Goal: Task Accomplishment & Management: Manage account settings

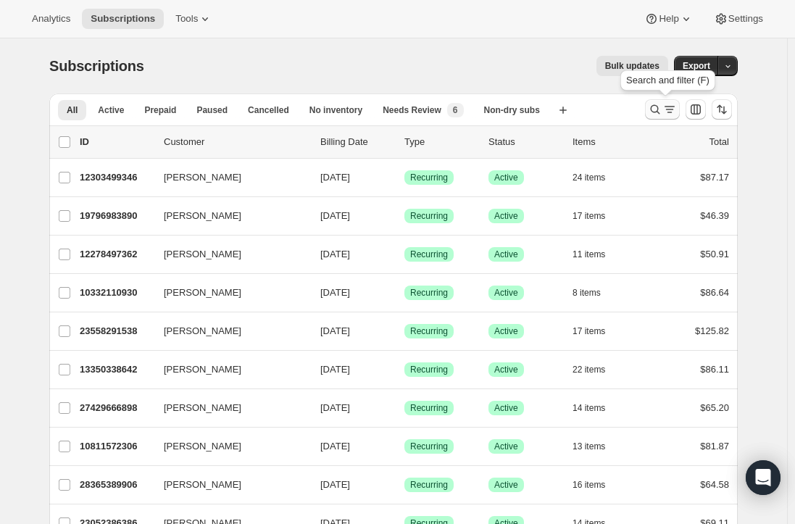
click at [662, 111] on icon "Search and filter results" at bounding box center [655, 109] width 14 height 14
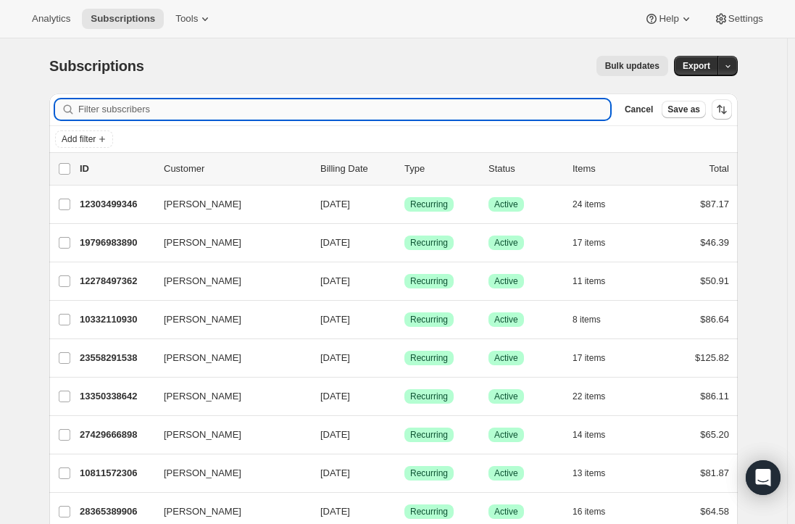
click at [179, 109] on input "Filter subscribers" at bounding box center [344, 109] width 532 height 20
paste input "[EMAIL_ADDRESS][DOMAIN_NAME]"
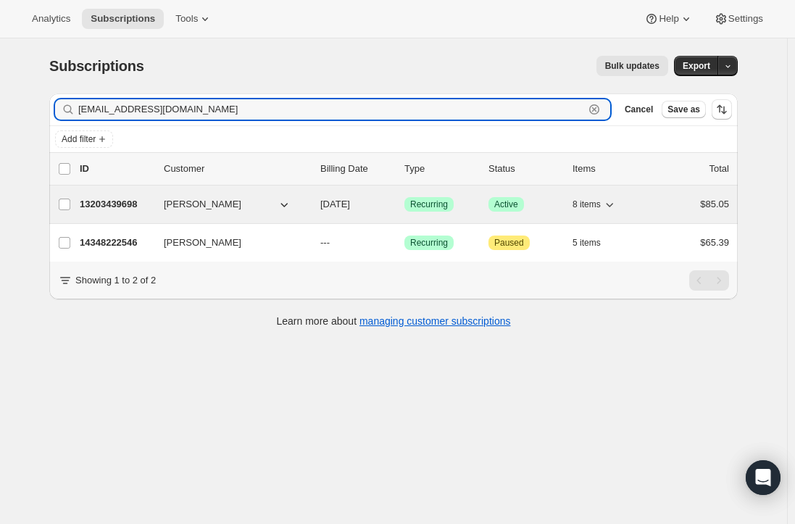
type input "[EMAIL_ADDRESS][DOMAIN_NAME]"
click at [106, 203] on p "13203439698" at bounding box center [116, 204] width 72 height 14
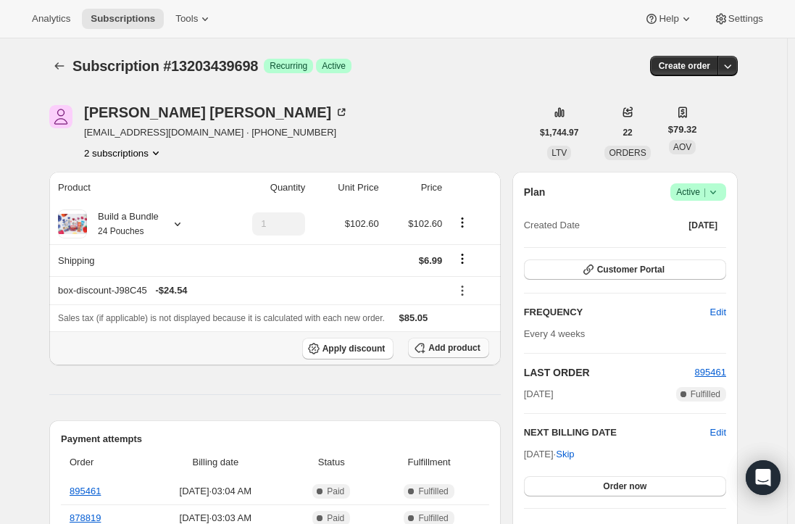
click at [467, 346] on span "Add product" at bounding box center [453, 348] width 51 height 12
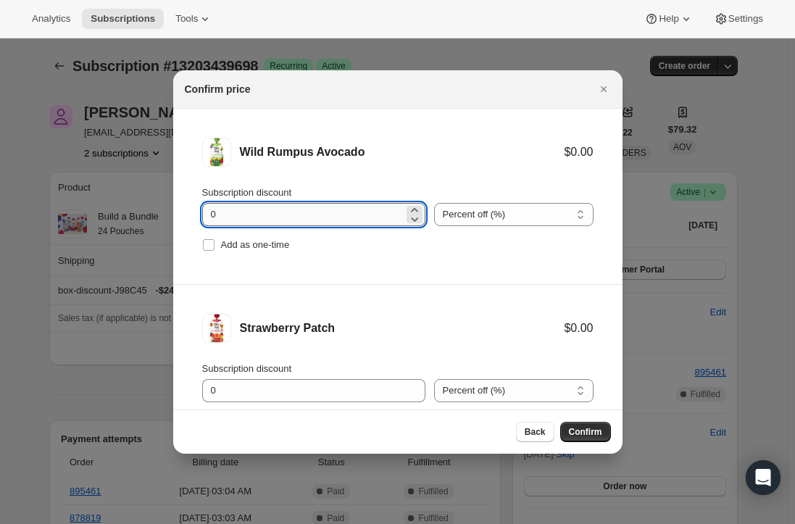
click at [232, 206] on input "0" at bounding box center [302, 214] width 201 height 23
type input "100"
drag, startPoint x: 210, startPoint y: 211, endPoint x: 198, endPoint y: 211, distance: 12.3
click at [201, 211] on li "Wild Rumpus Avocado $0.00 Subscription discount 100 Percent off (%) Amount off …" at bounding box center [397, 197] width 449 height 176
click at [205, 245] on input "Add as one-time" at bounding box center [209, 245] width 12 height 12
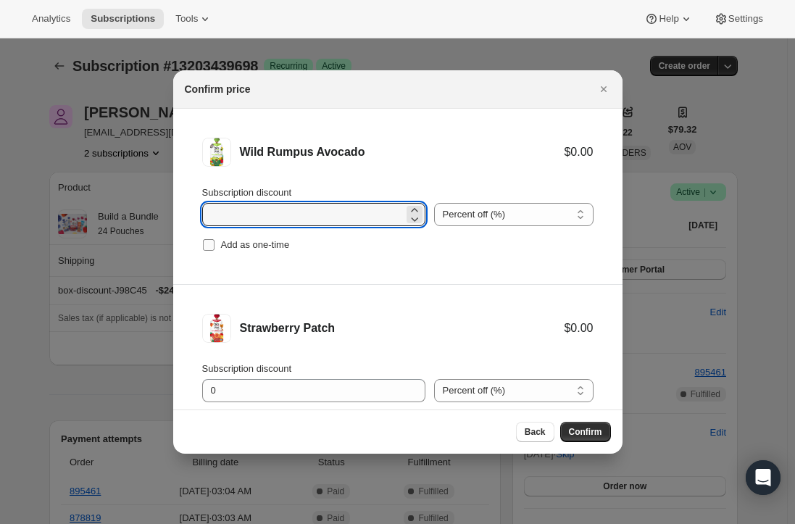
checkbox input "true"
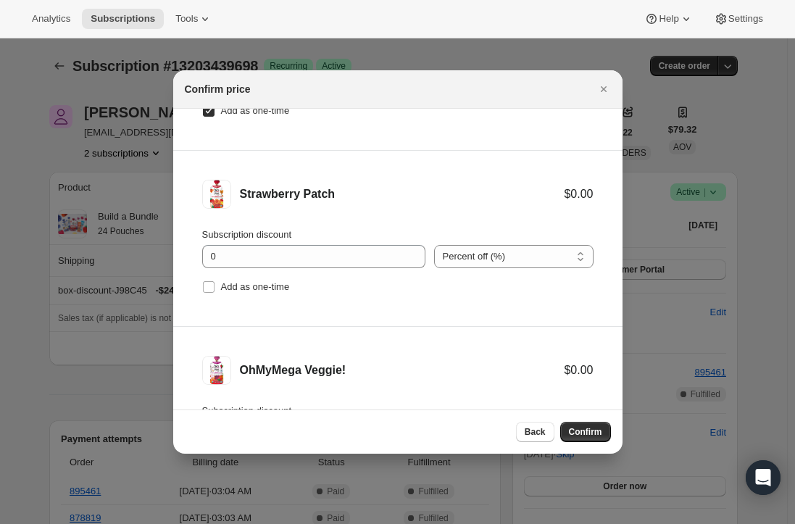
scroll to position [145, 0]
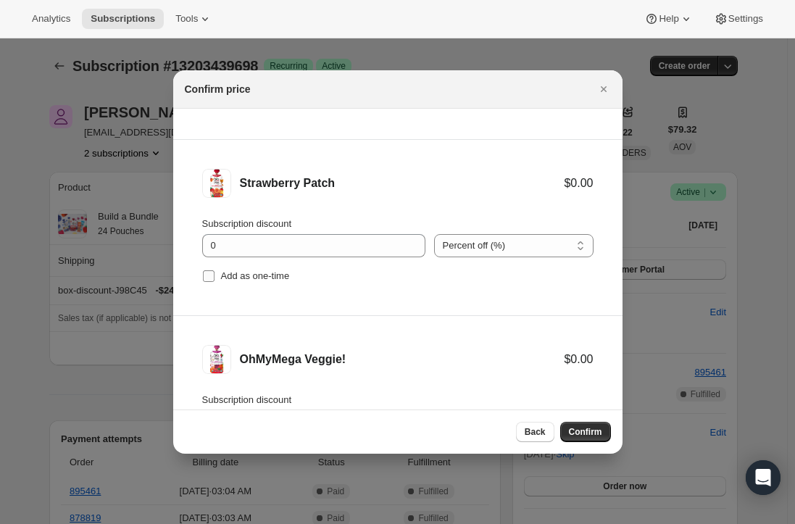
click at [207, 271] on input "Add as one-time" at bounding box center [209, 276] width 12 height 12
checkbox input "true"
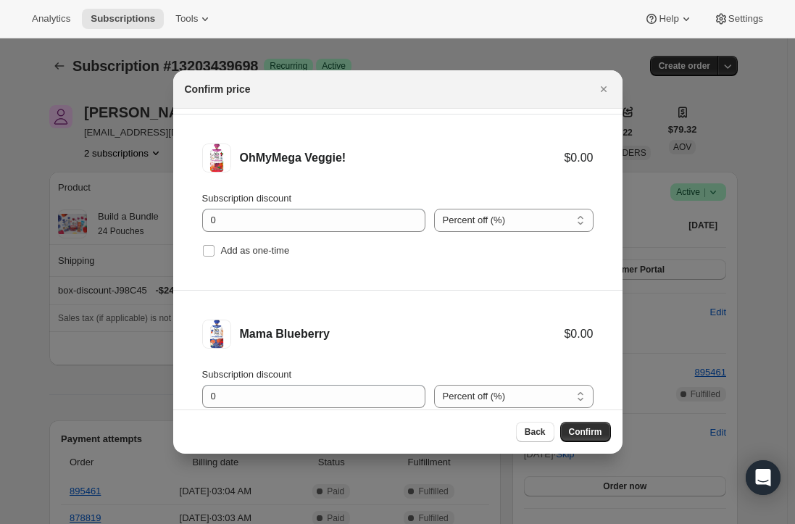
scroll to position [362, 0]
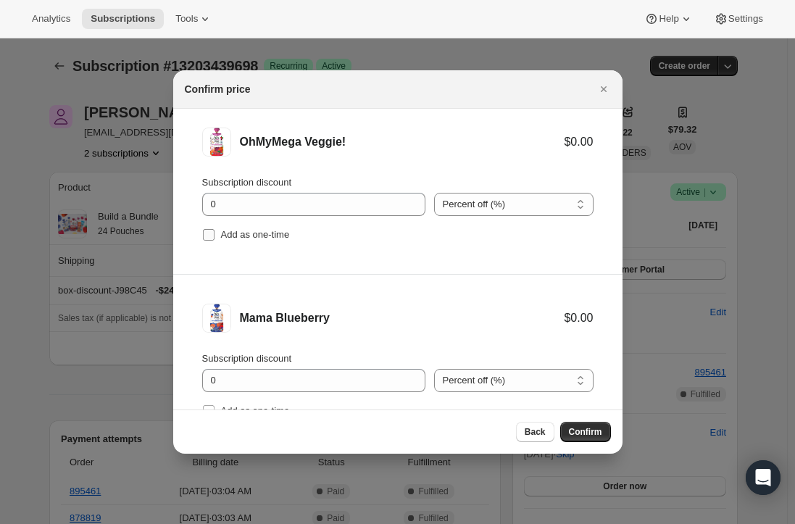
click at [206, 231] on input "Add as one-time" at bounding box center [209, 235] width 12 height 12
checkbox input "true"
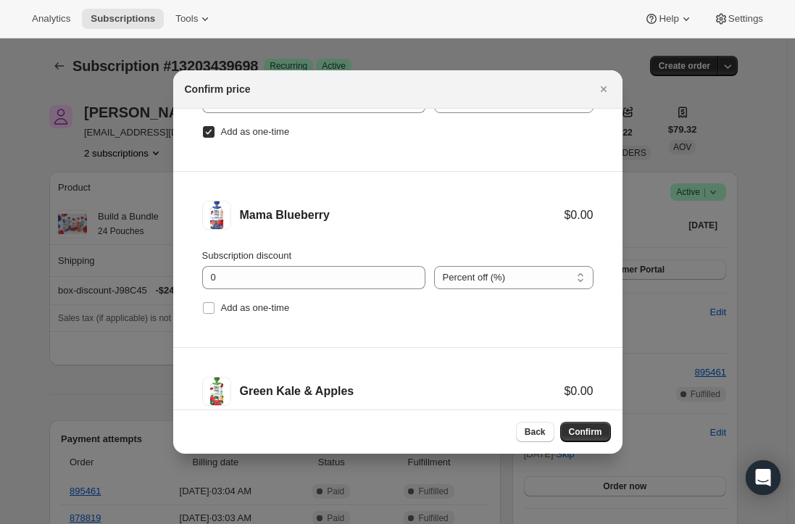
scroll to position [579, 0]
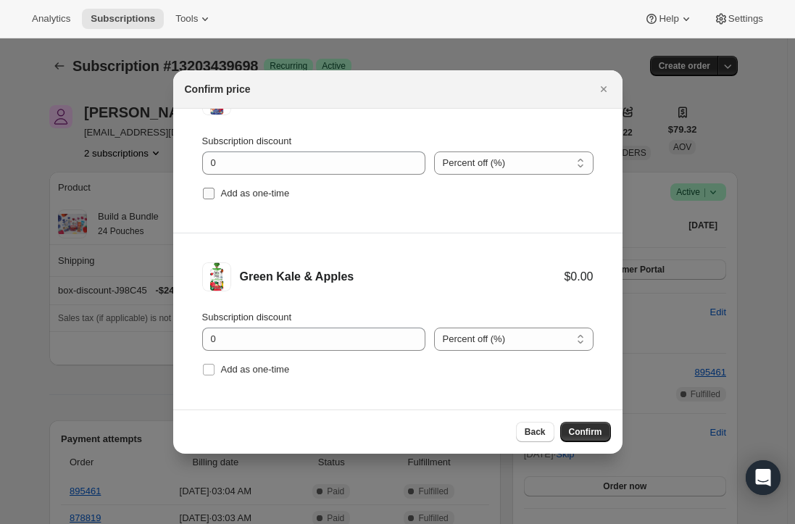
click at [213, 193] on input "Add as one-time" at bounding box center [209, 194] width 12 height 12
checkbox input "true"
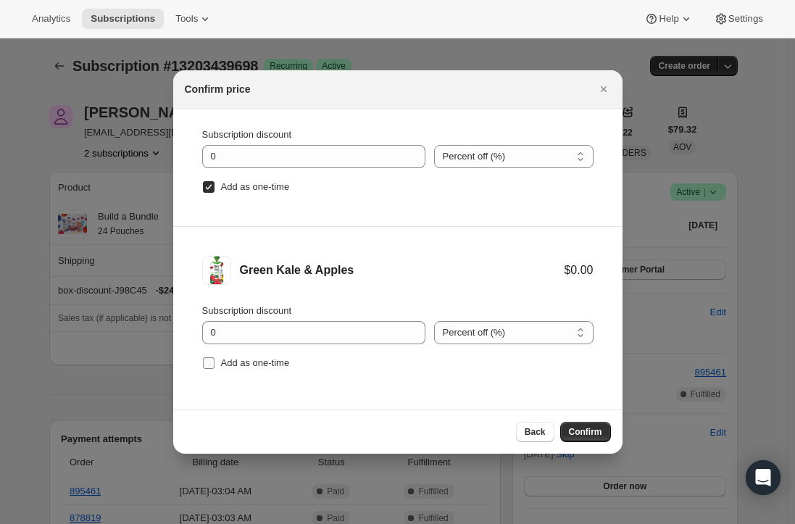
scroll to position [588, 0]
click at [217, 357] on label "Add as one-time" at bounding box center [246, 361] width 88 height 20
click at [214, 357] on input "Add as one-time" at bounding box center [209, 361] width 12 height 12
checkbox input "true"
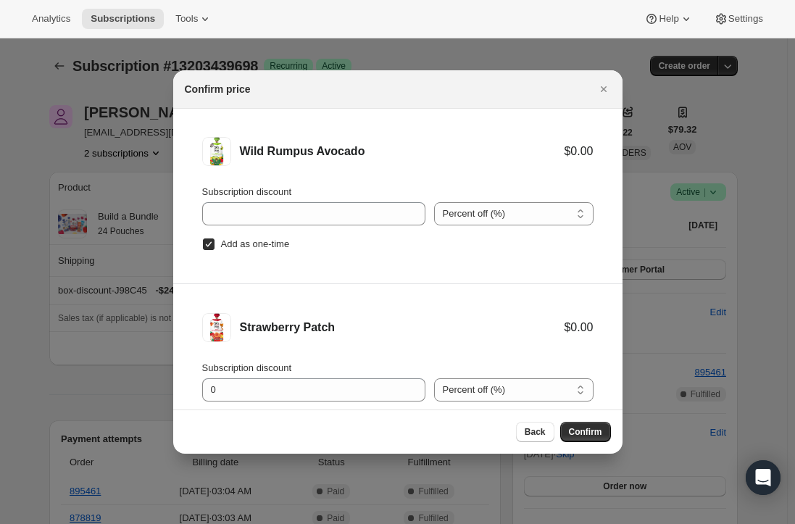
scroll to position [0, 0]
click at [575, 427] on span "Confirm" at bounding box center [585, 432] width 33 height 12
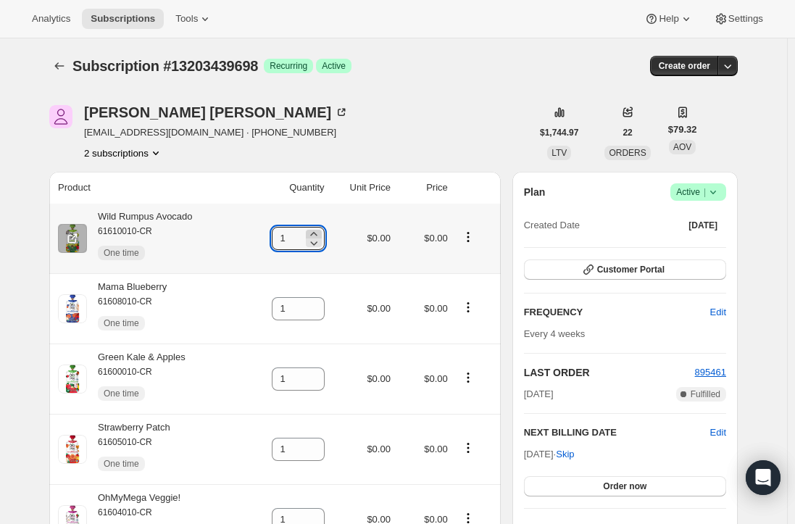
click at [320, 233] on icon at bounding box center [313, 234] width 14 height 14
type input "2"
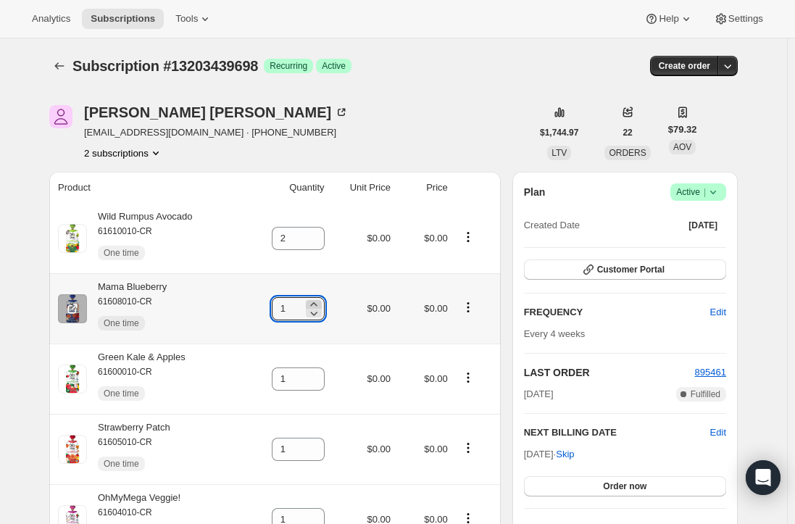
click at [317, 304] on icon at bounding box center [313, 304] width 7 height 4
type input "3"
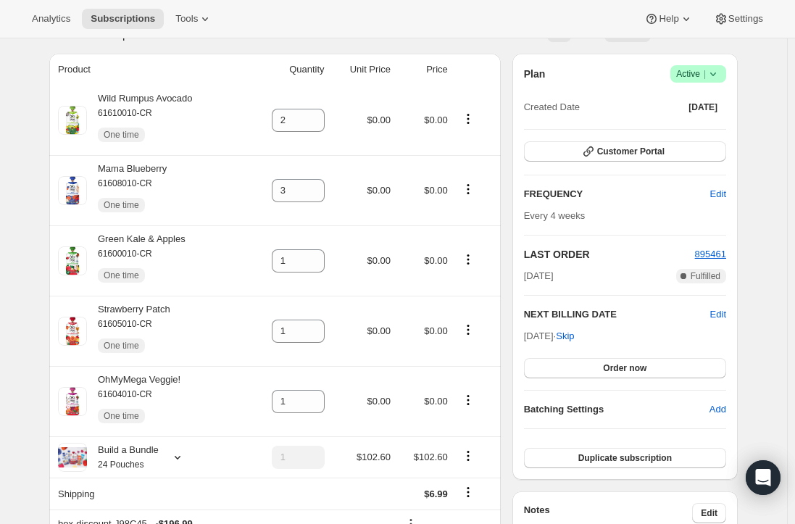
scroll to position [145, 0]
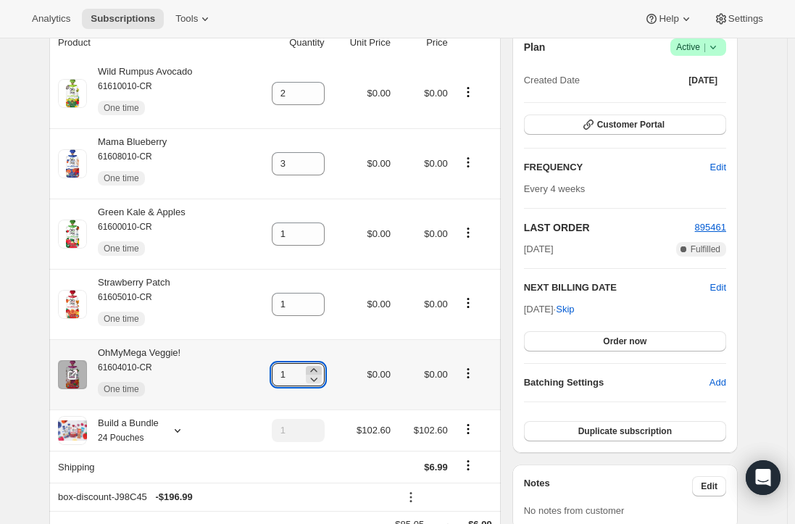
click at [321, 371] on icon at bounding box center [313, 370] width 14 height 14
type input "2"
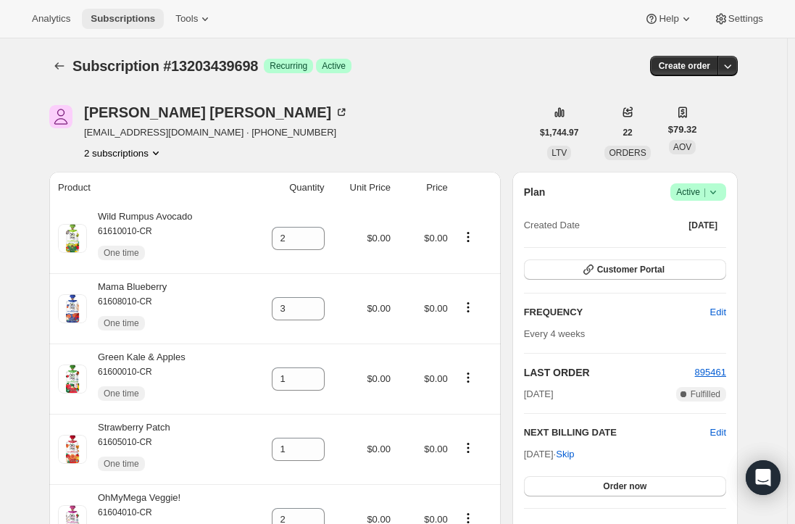
click at [121, 13] on span "Subscriptions" at bounding box center [123, 19] width 64 height 12
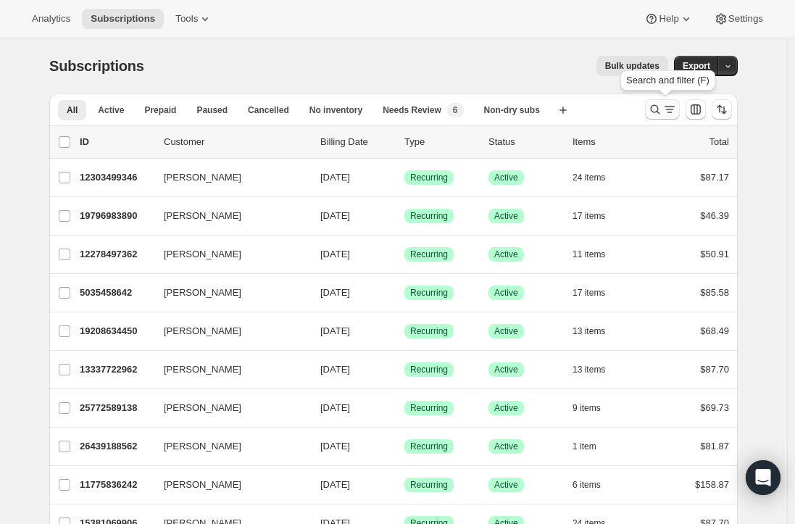
click at [674, 112] on icon "Search and filter results" at bounding box center [669, 109] width 14 height 14
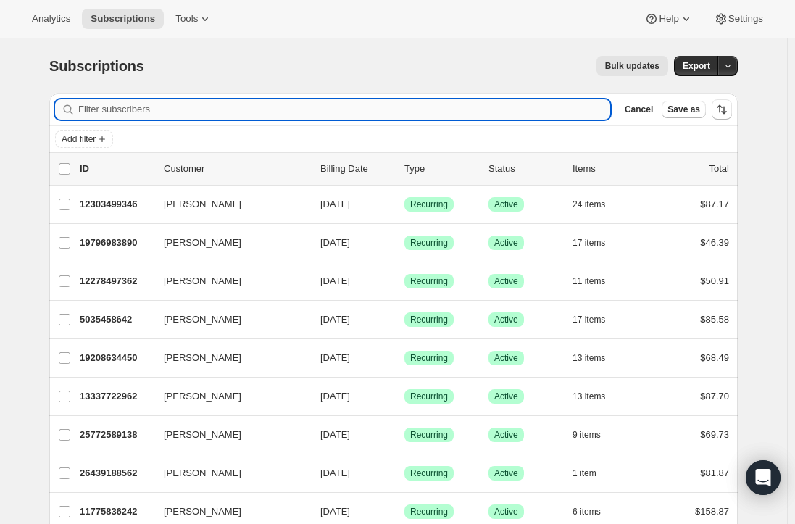
click at [229, 116] on input "Filter subscribers" at bounding box center [344, 109] width 532 height 20
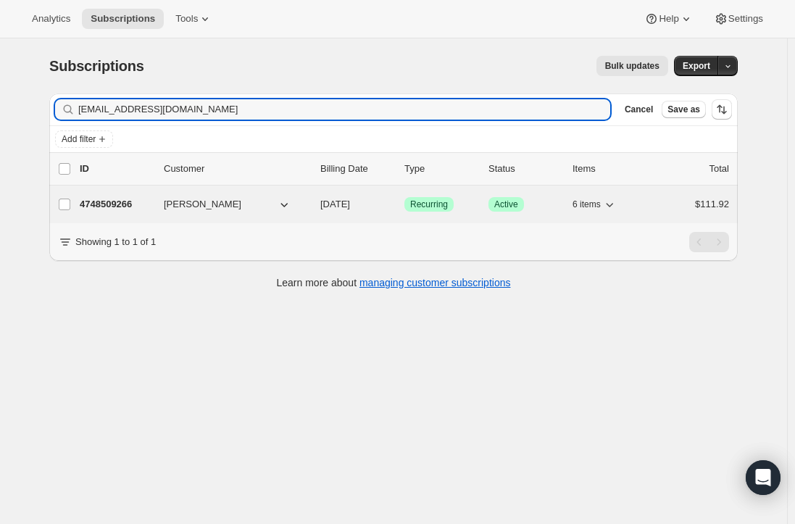
type input "[EMAIL_ADDRESS][DOMAIN_NAME]"
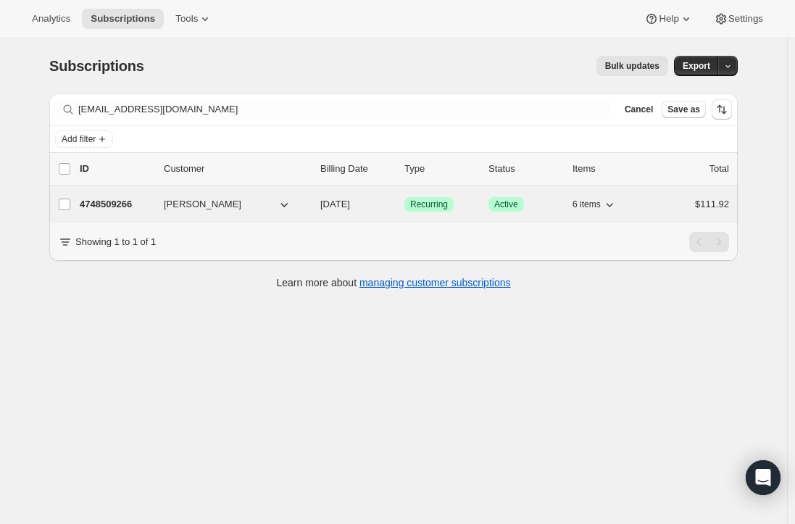
click at [118, 198] on p "4748509266" at bounding box center [116, 204] width 72 height 14
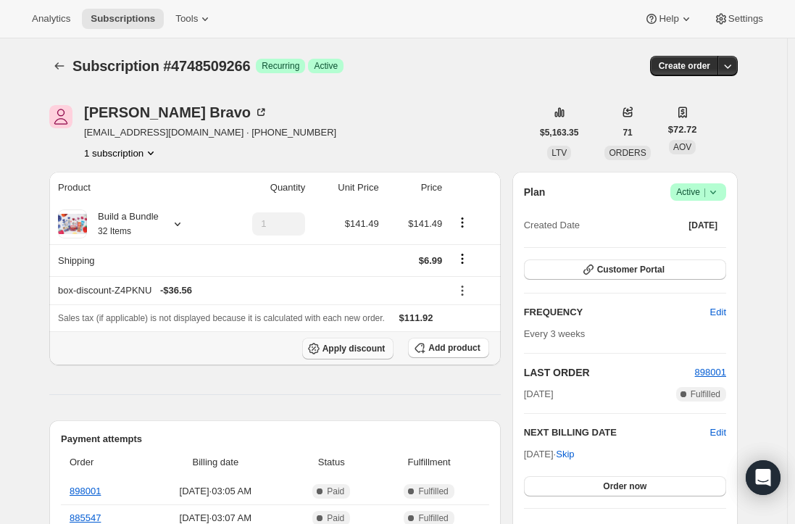
click at [321, 351] on icon "button" at bounding box center [313, 348] width 14 height 14
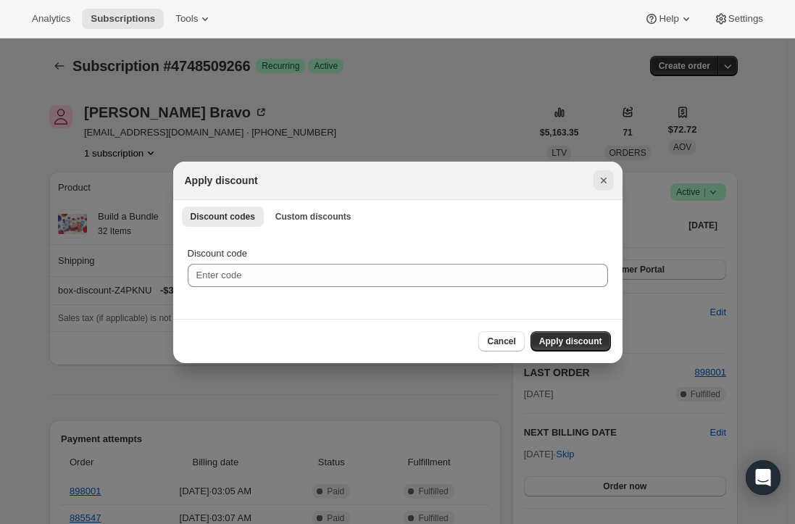
click at [608, 175] on icon "Close" at bounding box center [603, 180] width 14 height 14
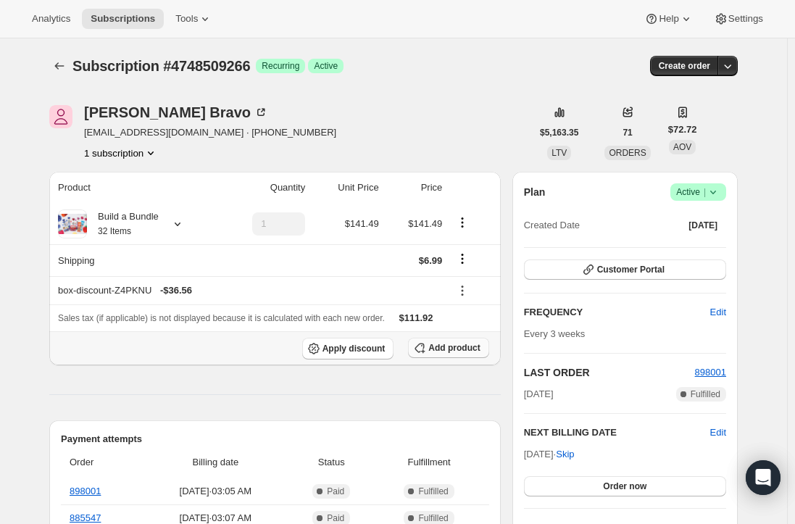
click at [470, 348] on span "Add product" at bounding box center [453, 348] width 51 height 12
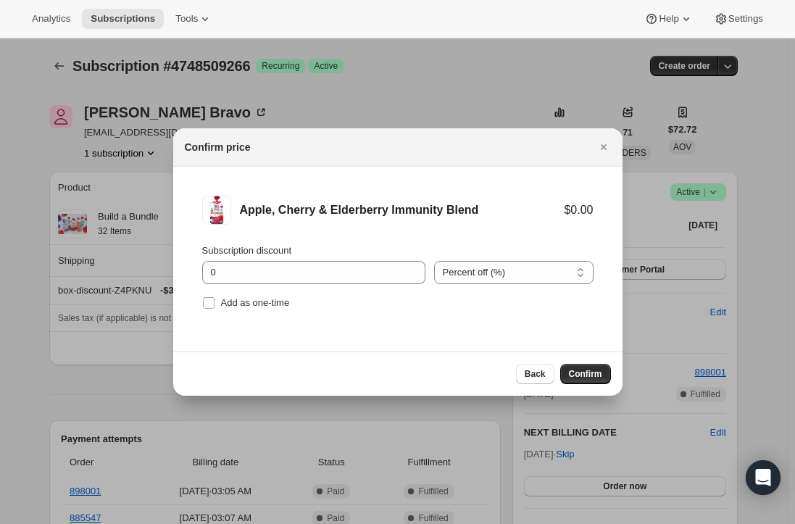
drag, startPoint x: 204, startPoint y: 306, endPoint x: 246, endPoint y: 320, distance: 45.1
click at [204, 306] on input "Add as one-time" at bounding box center [209, 303] width 12 height 12
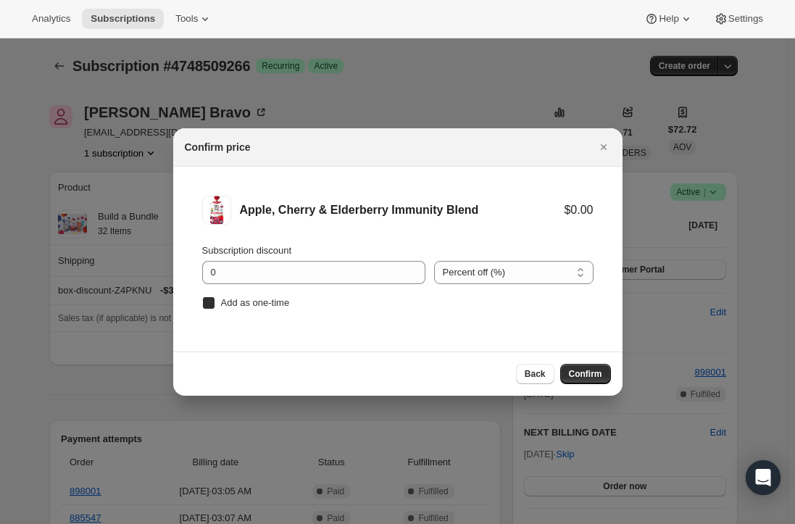
checkbox input "true"
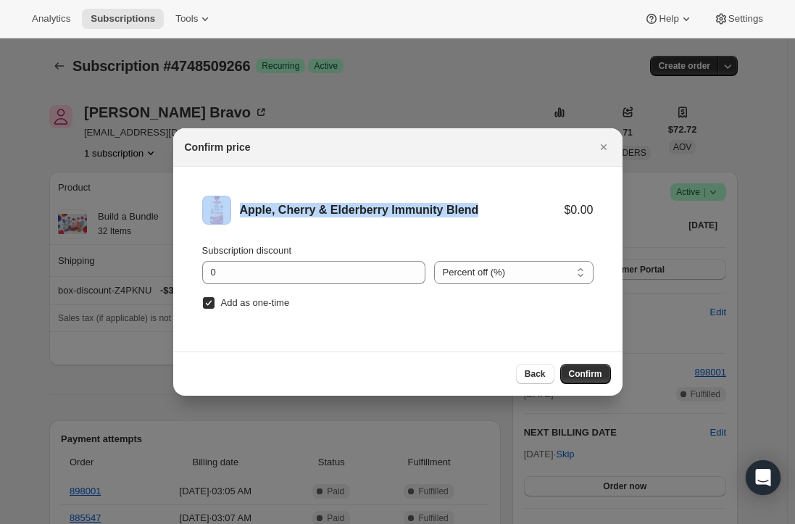
drag, startPoint x: 502, startPoint y: 210, endPoint x: 234, endPoint y: 212, distance: 268.0
click at [234, 212] on div "Apple, Cherry & Elderberry Immunity Blend $0.00" at bounding box center [397, 210] width 391 height 29
click at [301, 211] on div "Apple, Cherry & Elderberry Immunity Blend" at bounding box center [402, 210] width 325 height 14
drag, startPoint x: 240, startPoint y: 211, endPoint x: 524, endPoint y: 211, distance: 284.0
click at [524, 211] on div "Apple, Cherry & Elderberry Immunity Blend" at bounding box center [402, 210] width 325 height 14
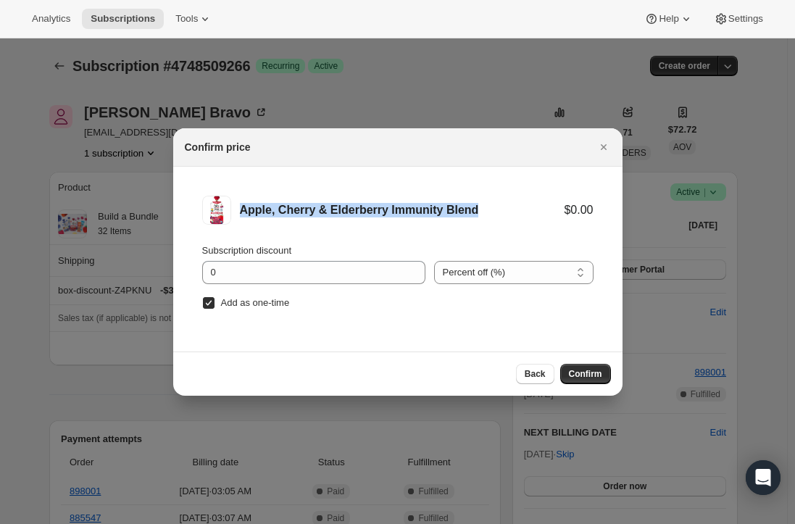
copy div "Apple, Cherry & Elderberry Immunity Blend"
click at [593, 374] on span "Confirm" at bounding box center [585, 374] width 33 height 12
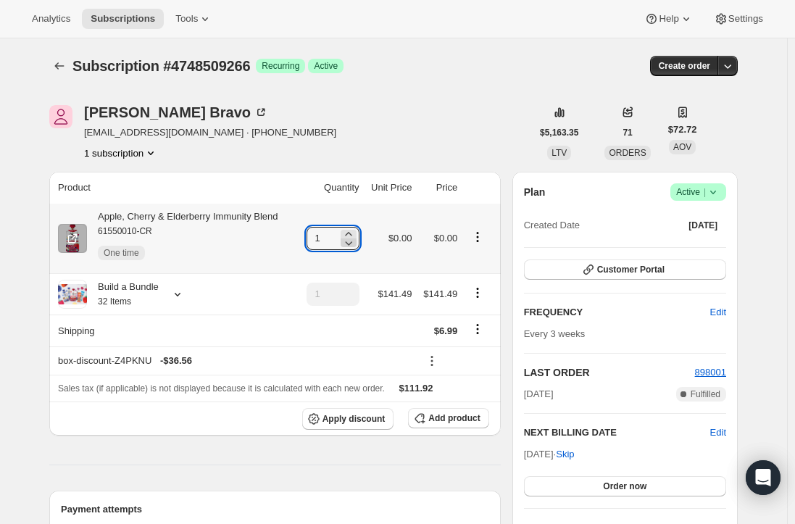
click at [351, 237] on icon at bounding box center [348, 242] width 14 height 14
click at [353, 230] on icon at bounding box center [348, 234] width 14 height 14
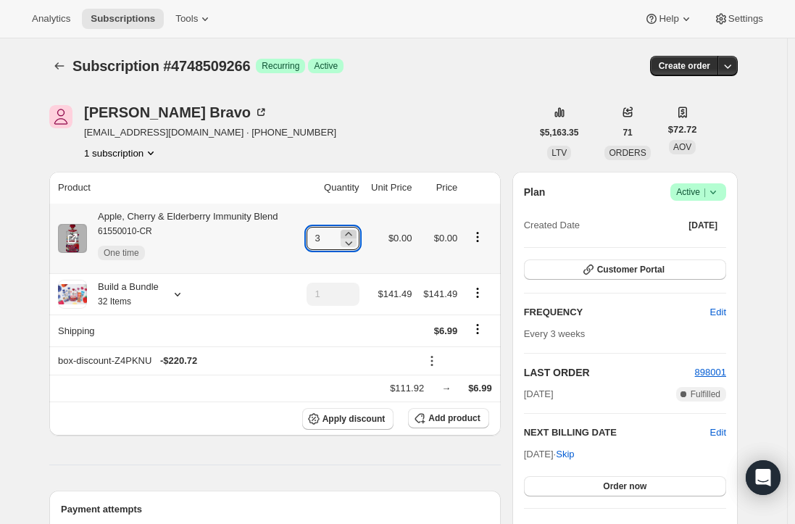
click at [353, 230] on icon at bounding box center [348, 234] width 14 height 14
type input "4"
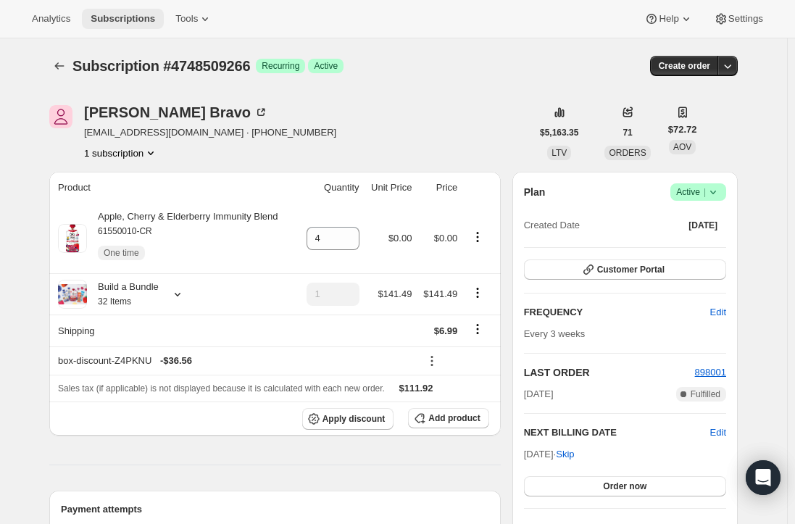
click at [122, 15] on span "Subscriptions" at bounding box center [123, 19] width 64 height 12
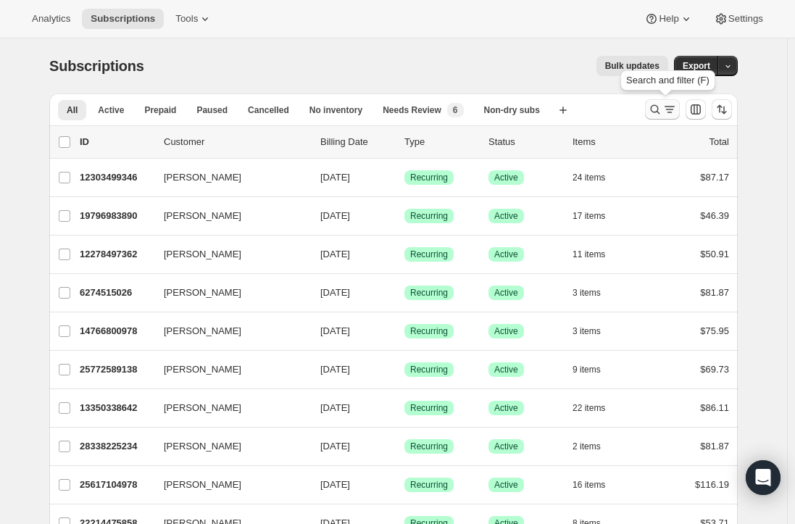
click at [666, 106] on icon "Search and filter results" at bounding box center [669, 109] width 14 height 14
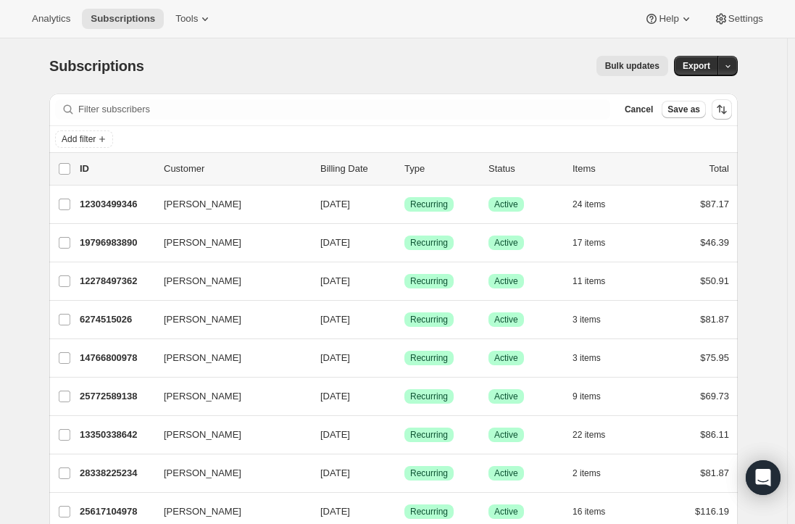
click at [224, 98] on div "Filter subscribers Cancel Save as" at bounding box center [393, 109] width 688 height 32
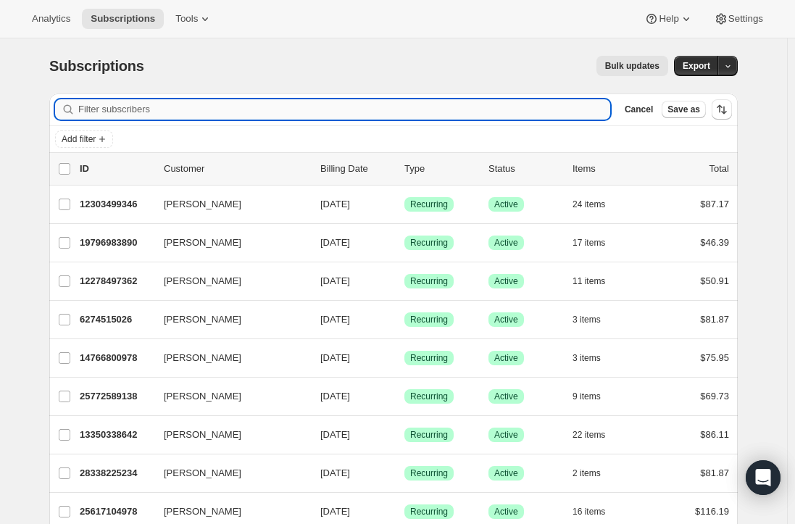
click at [210, 106] on input "Filter subscribers" at bounding box center [344, 109] width 532 height 20
paste input "[EMAIL_ADDRESS][DOMAIN_NAME]"
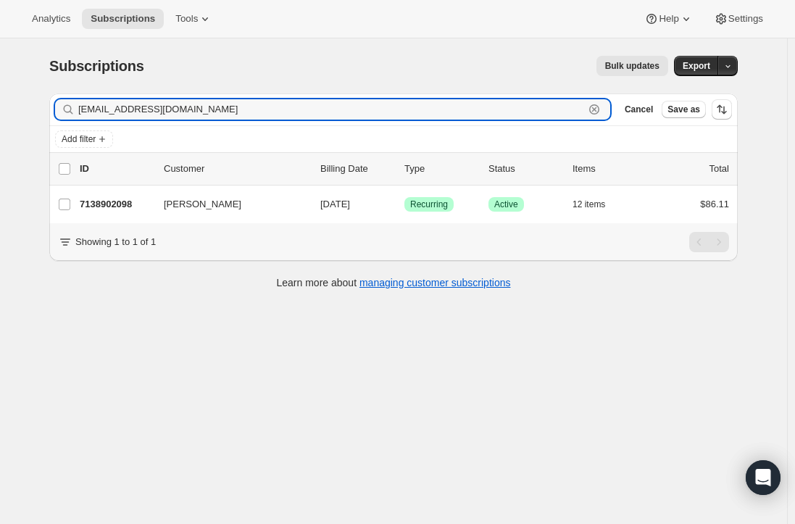
type input "[EMAIL_ADDRESS][DOMAIN_NAME]"
drag, startPoint x: 144, startPoint y: 106, endPoint x: 19, endPoint y: 109, distance: 125.4
click at [34, 109] on div "Subscriptions. This page is ready Subscriptions Bulk updates More actions Bulk …" at bounding box center [393, 300] width 787 height 524
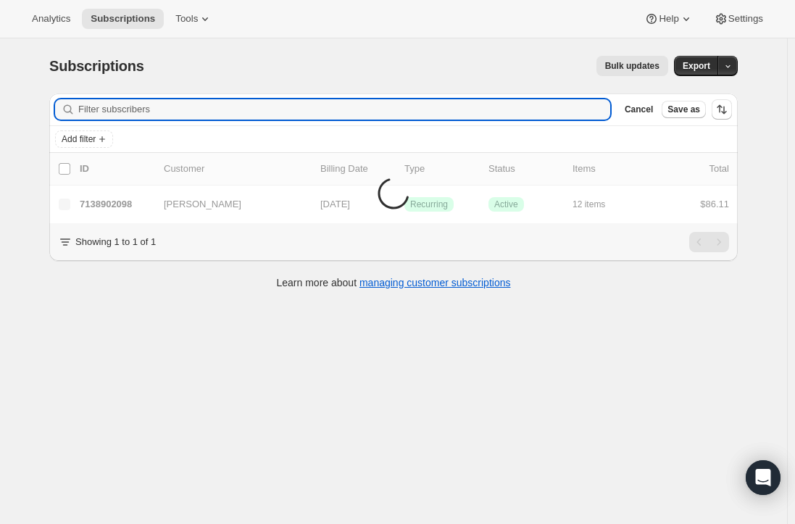
paste input "[PERSON_NAME][EMAIL_ADDRESS][PERSON_NAME][DOMAIN_NAME]"
type input "[PERSON_NAME][EMAIL_ADDRESS][PERSON_NAME][DOMAIN_NAME]"
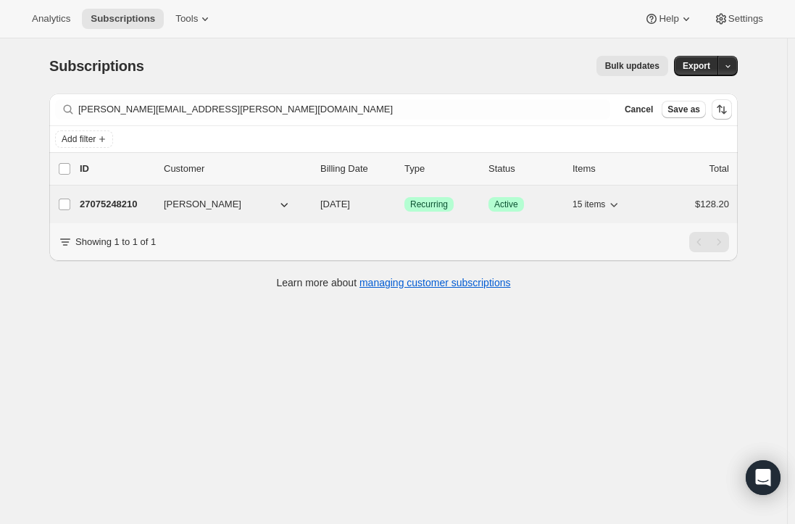
click at [121, 198] on p "27075248210" at bounding box center [116, 204] width 72 height 14
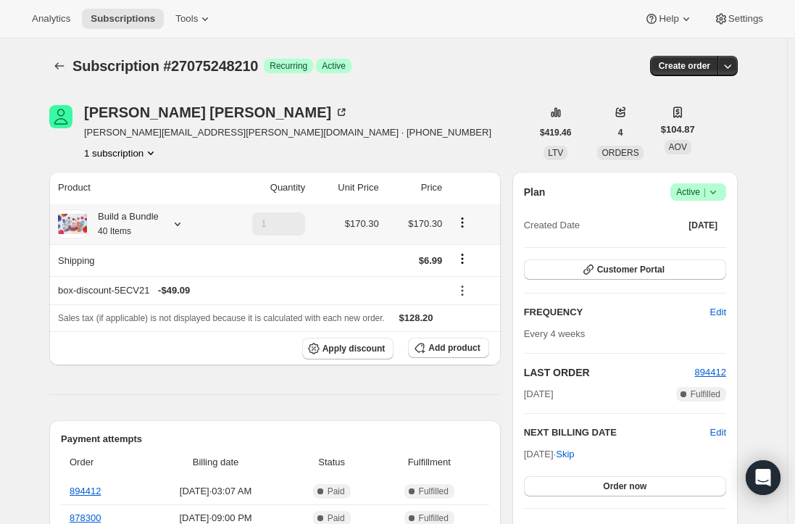
click at [136, 221] on div "Build a Bundle 40 Items" at bounding box center [123, 223] width 72 height 29
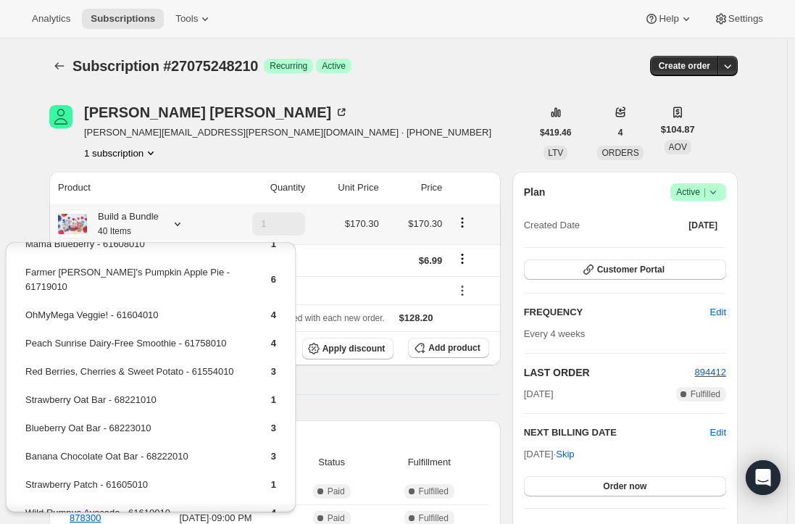
scroll to position [217, 0]
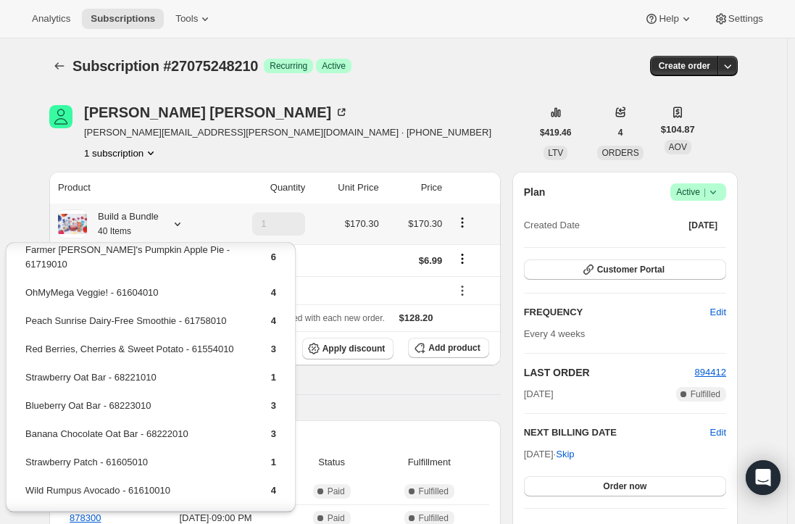
click at [86, 482] on td "Wild Rumpus Avocado - 61610010" at bounding box center [136, 495] width 222 height 27
copy td "Wild Rumpus Avocado - 61610010"
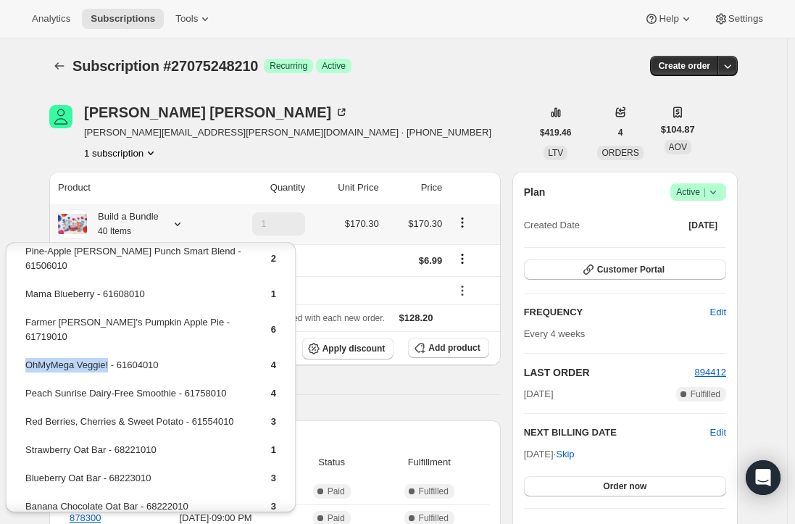
drag, startPoint x: 107, startPoint y: 339, endPoint x: 25, endPoint y: 336, distance: 82.6
click at [25, 357] on td "OhMyMega Veggie! - 61604010" at bounding box center [136, 370] width 222 height 27
copy td "OhMyMega Veggie!"
drag, startPoint x: 438, startPoint y: 411, endPoint x: 438, endPoint y: 397, distance: 13.8
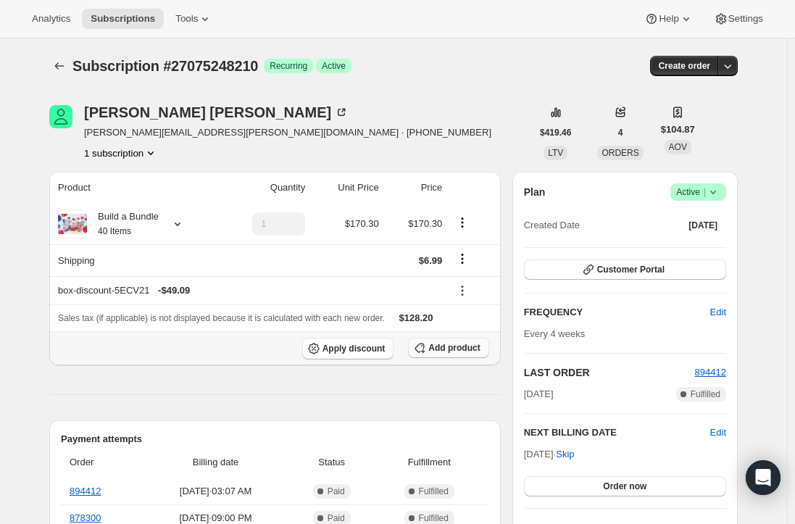
click at [451, 349] on span "Add product" at bounding box center [453, 348] width 51 height 12
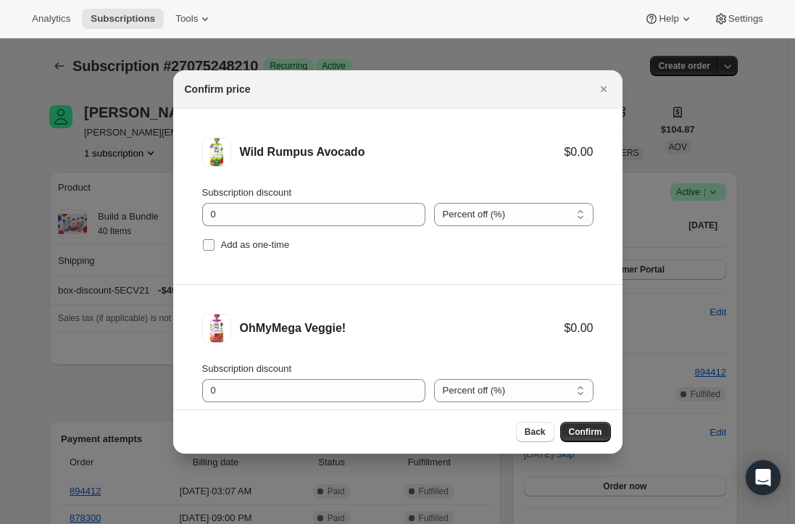
click at [207, 249] on input "Add as one-time" at bounding box center [209, 245] width 12 height 12
checkbox input "true"
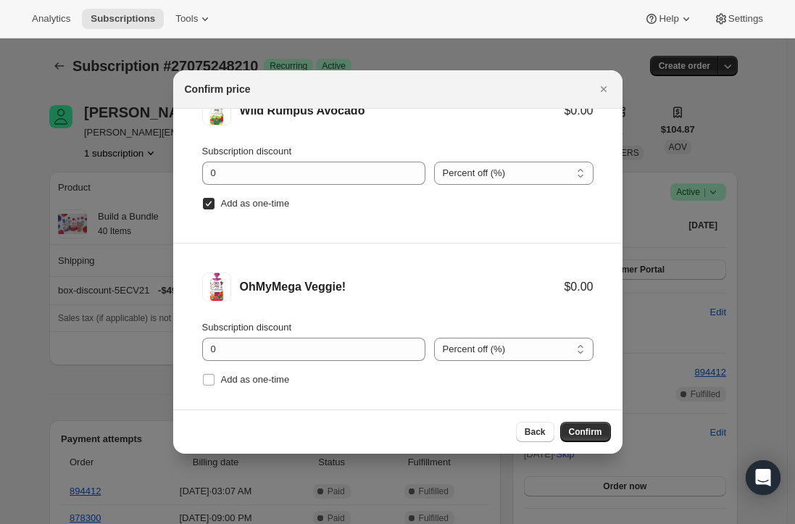
scroll to position [60, 0]
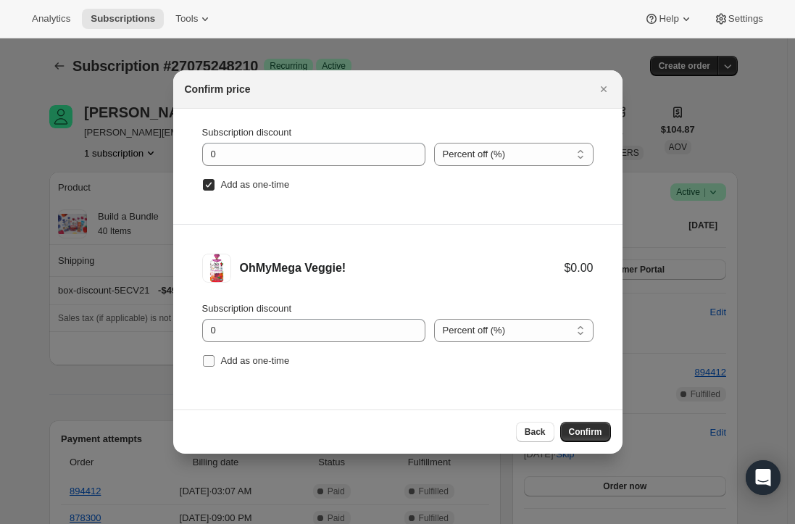
click at [216, 359] on label "Add as one-time" at bounding box center [246, 361] width 88 height 20
click at [214, 359] on input "Add as one-time" at bounding box center [209, 361] width 12 height 12
checkbox input "true"
click at [591, 433] on span "Confirm" at bounding box center [585, 432] width 33 height 12
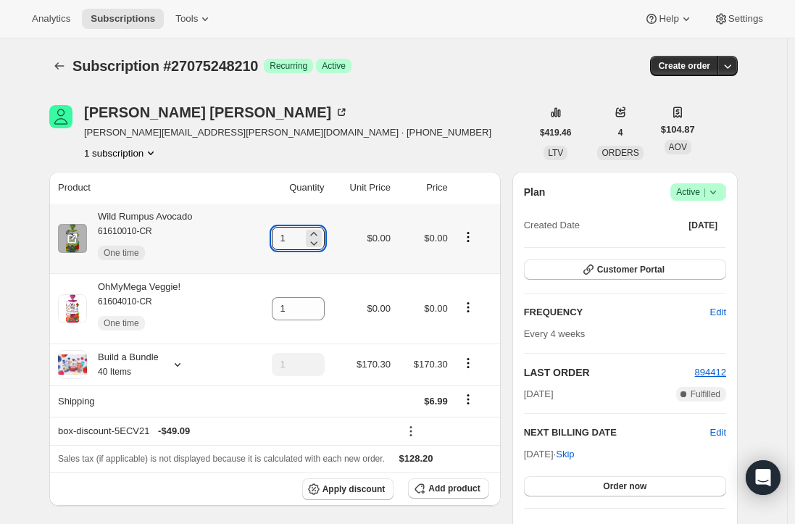
click at [315, 232] on icon at bounding box center [313, 234] width 14 height 14
type input "2"
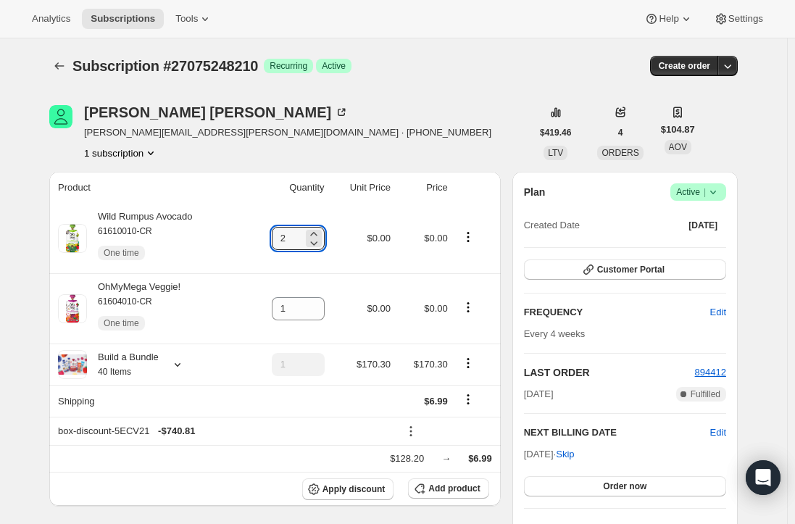
drag, startPoint x: 14, startPoint y: 314, endPoint x: 52, endPoint y: 309, distance: 38.8
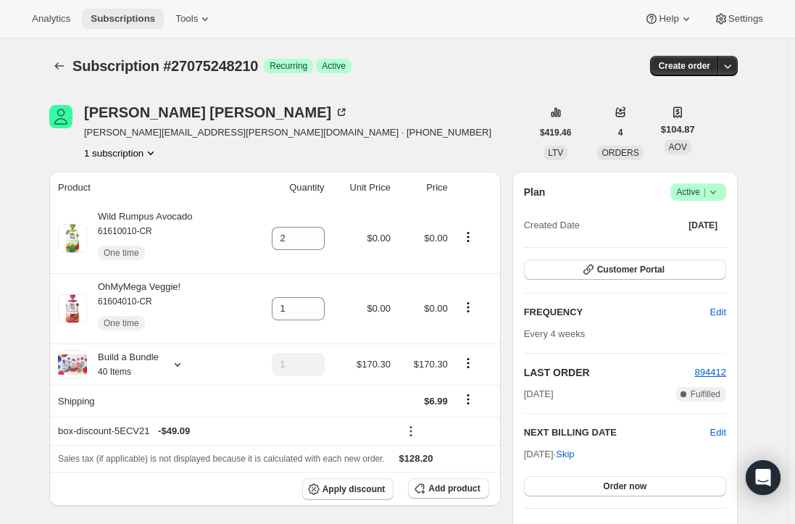
click at [122, 14] on span "Subscriptions" at bounding box center [123, 19] width 64 height 12
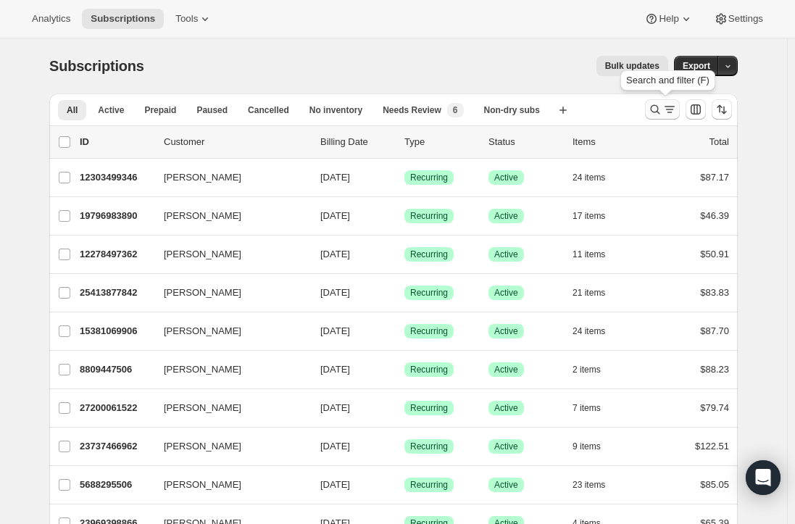
click at [662, 105] on icon "Search and filter results" at bounding box center [655, 109] width 14 height 14
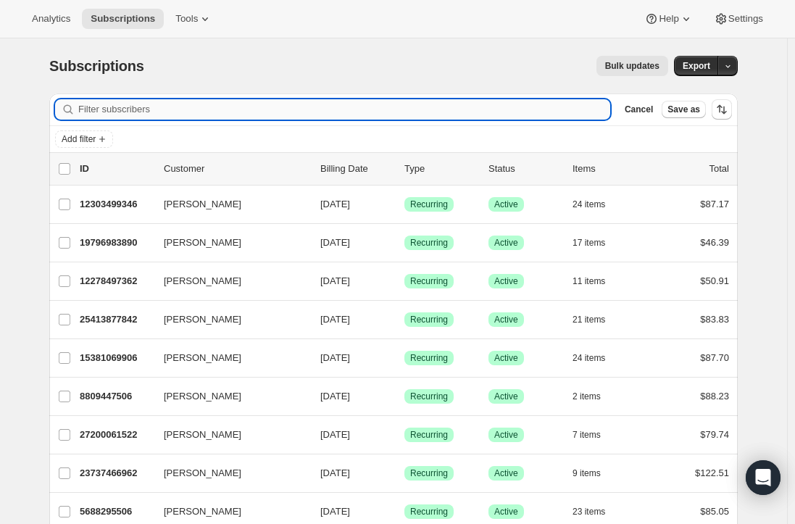
click at [225, 112] on input "Filter subscribers" at bounding box center [344, 109] width 532 height 20
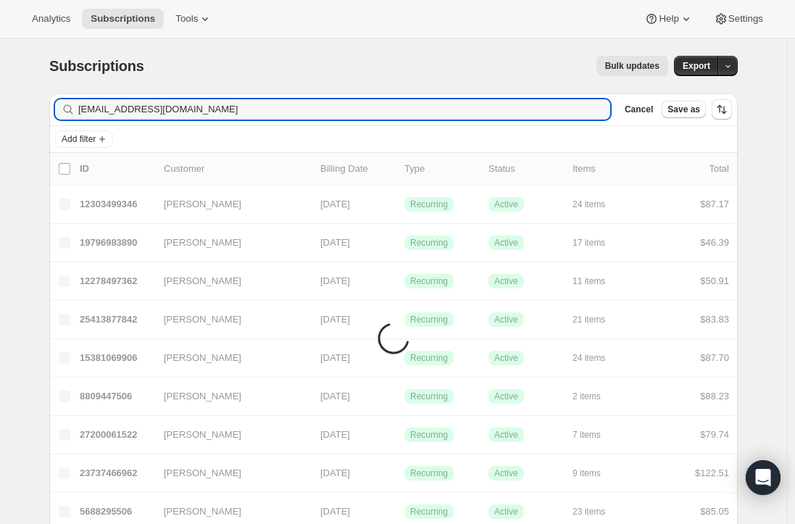
type input "[EMAIL_ADDRESS][DOMAIN_NAME]"
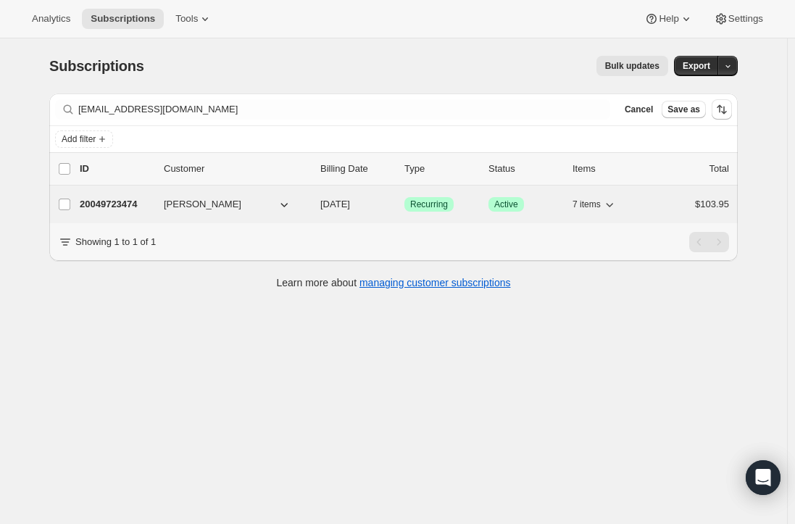
click at [132, 200] on p "20049723474" at bounding box center [116, 204] width 72 height 14
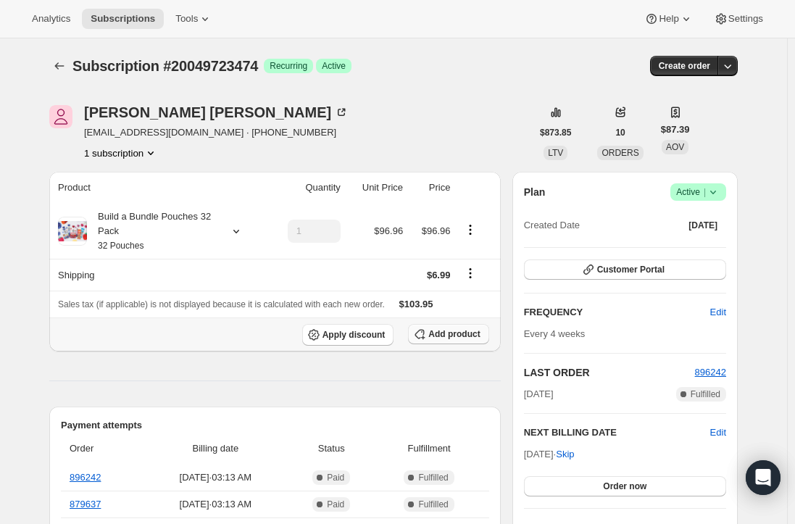
click at [449, 338] on span "Add product" at bounding box center [453, 334] width 51 height 12
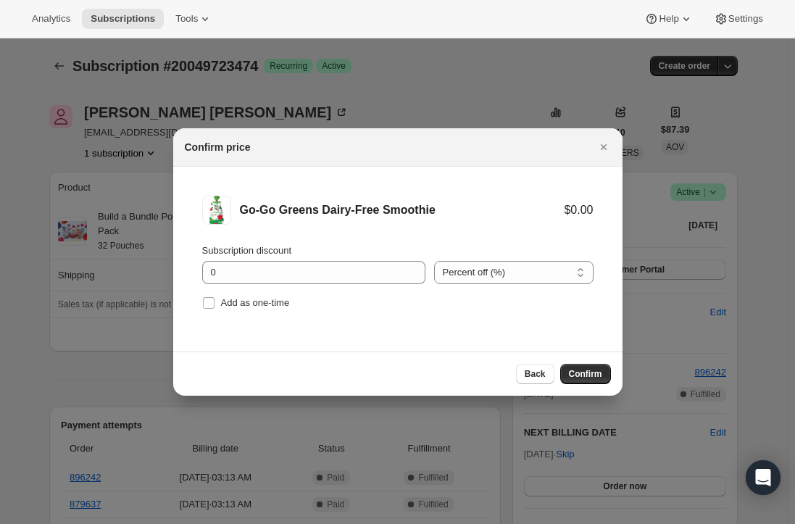
click at [348, 147] on div "Confirm price" at bounding box center [385, 147] width 400 height 14
click at [200, 301] on li "Go-Go Greens Dairy-Free Smoothie $0.00 Subscription discount 0 Percent off (%) …" at bounding box center [397, 254] width 449 height 175
click at [206, 304] on input "Add as one-time" at bounding box center [209, 303] width 12 height 12
checkbox input "true"
click at [582, 372] on span "Confirm" at bounding box center [585, 374] width 33 height 12
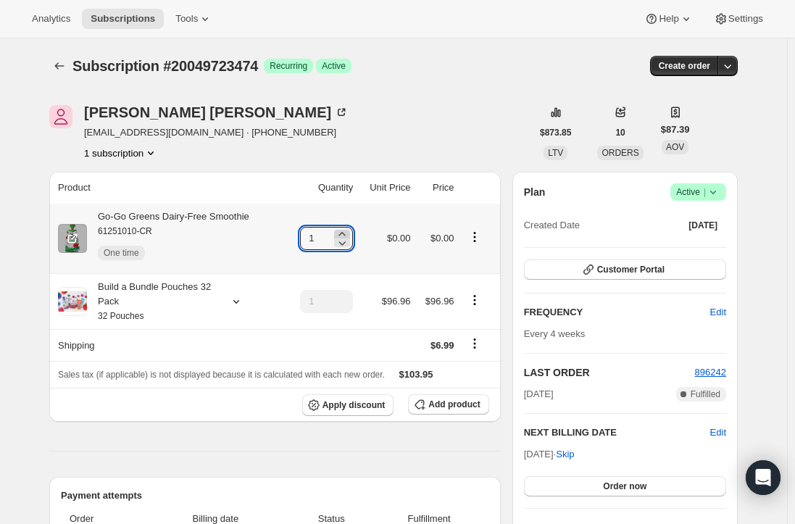
click at [342, 233] on icon at bounding box center [342, 234] width 14 height 14
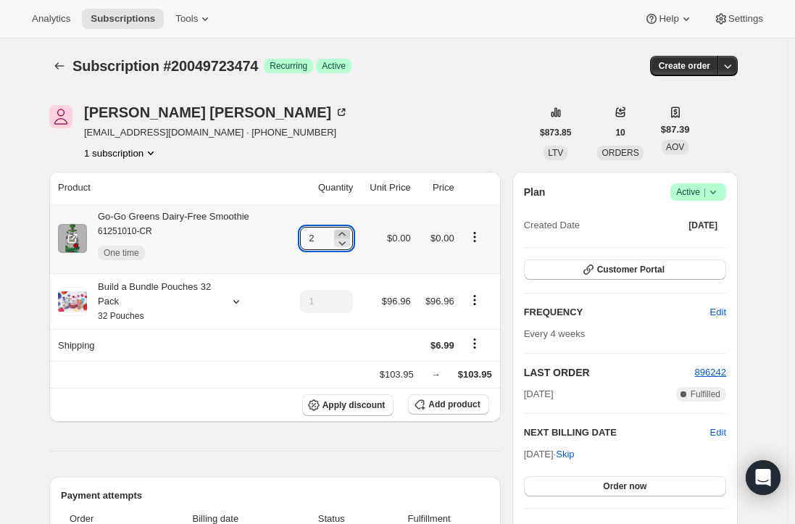
click at [342, 233] on icon at bounding box center [342, 234] width 14 height 14
type input "3"
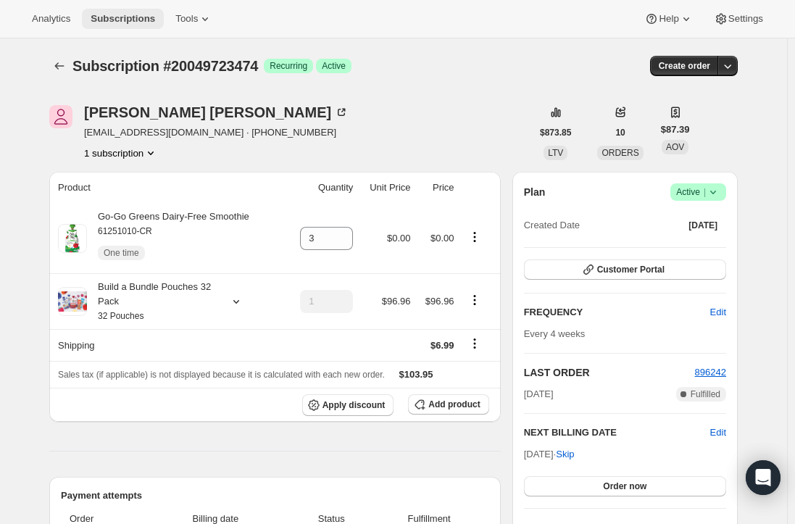
click at [106, 20] on span "Subscriptions" at bounding box center [123, 19] width 64 height 12
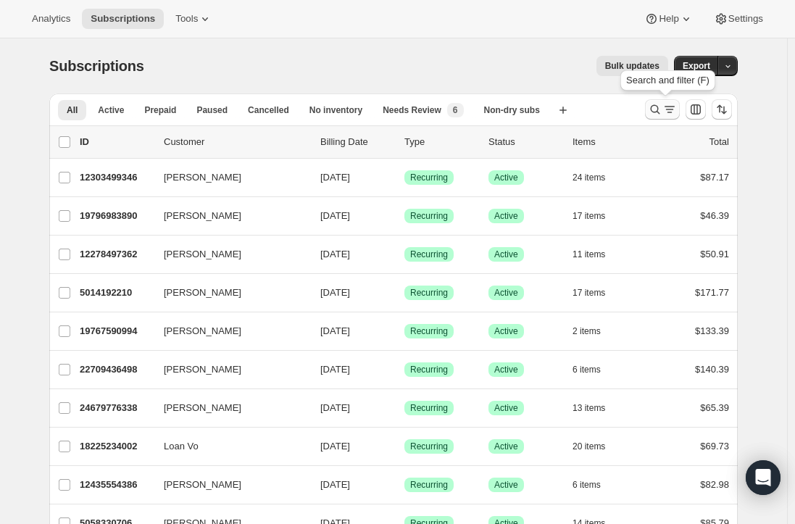
click at [662, 109] on icon "Search and filter results" at bounding box center [655, 109] width 14 height 14
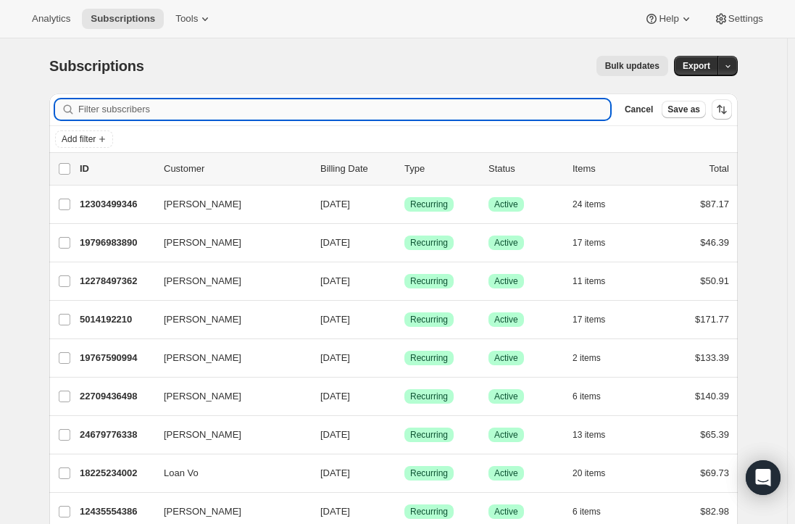
click at [164, 108] on input "Filter subscribers" at bounding box center [344, 109] width 532 height 20
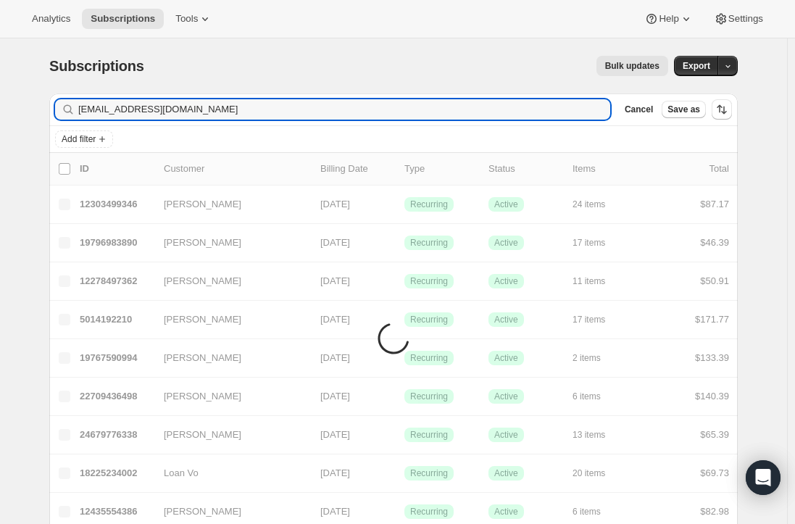
type input "[EMAIL_ADDRESS][DOMAIN_NAME]"
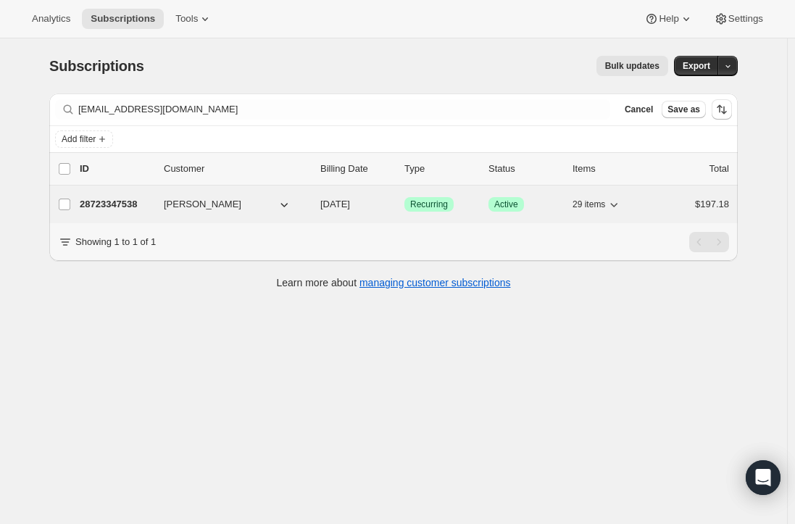
click at [109, 204] on p "28723347538" at bounding box center [116, 204] width 72 height 14
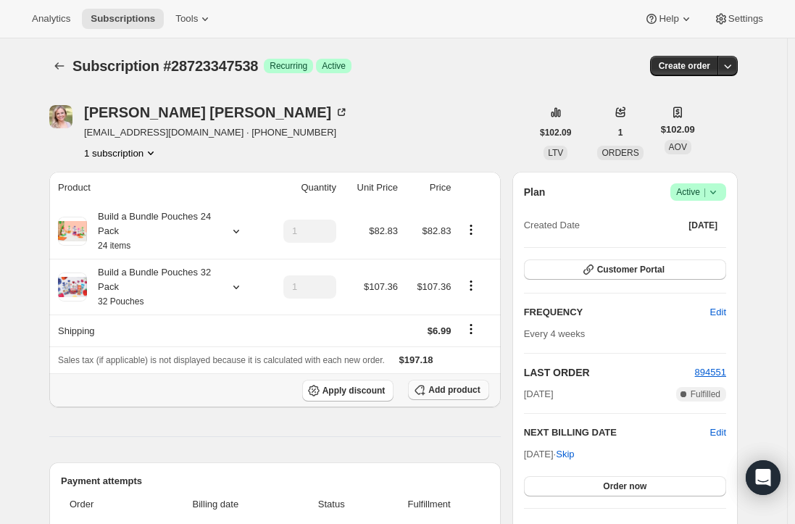
click at [453, 384] on span "Add product" at bounding box center [453, 390] width 51 height 12
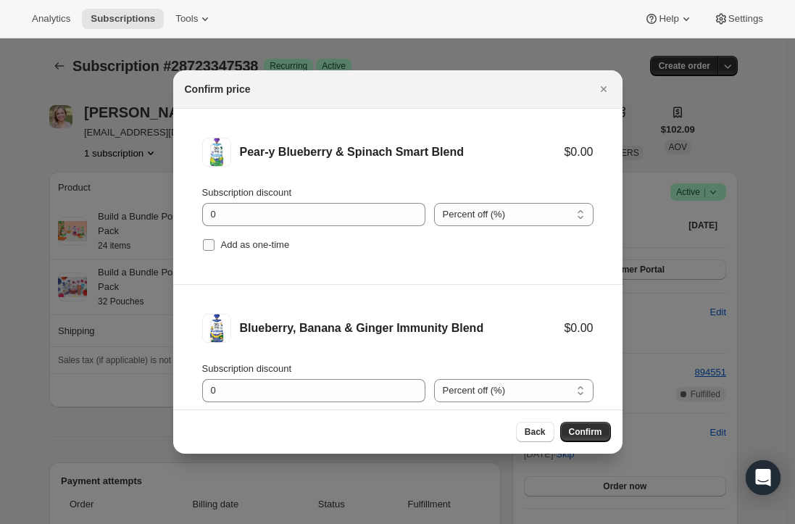
click at [209, 246] on input "Add as one-time" at bounding box center [209, 245] width 12 height 12
checkbox input "true"
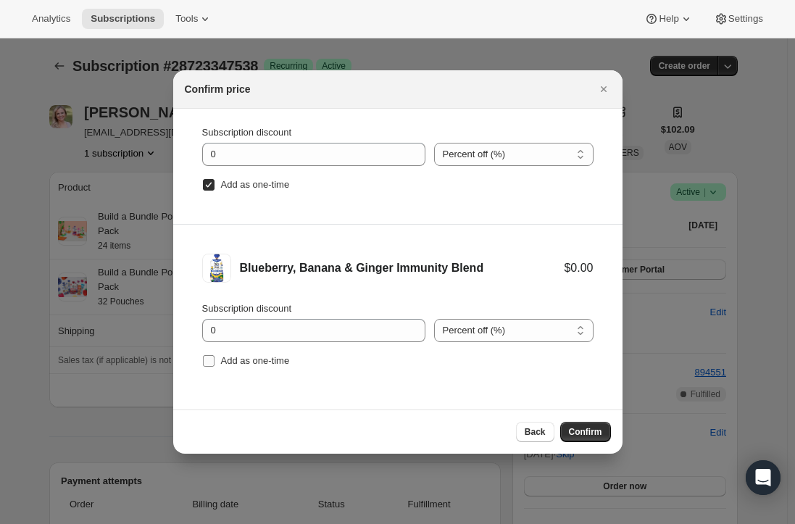
click at [206, 364] on input "Add as one-time" at bounding box center [209, 361] width 12 height 12
checkbox input "true"
click at [599, 429] on span "Confirm" at bounding box center [585, 432] width 33 height 12
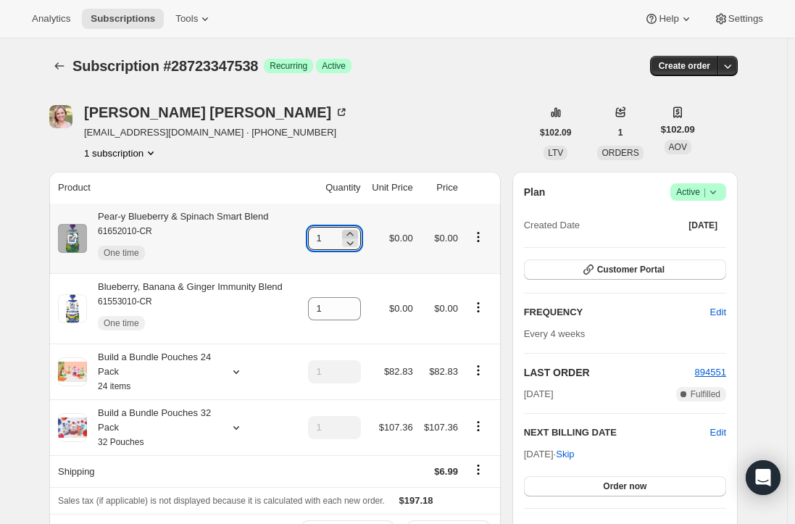
click at [357, 230] on icon at bounding box center [350, 234] width 14 height 14
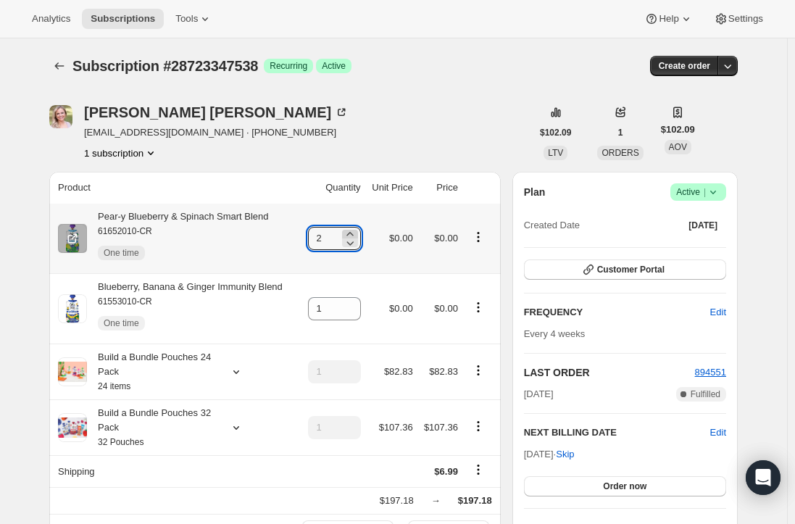
click at [357, 230] on icon at bounding box center [350, 234] width 14 height 14
type input "3"
click at [351, 304] on icon at bounding box center [350, 304] width 14 height 14
type input "2"
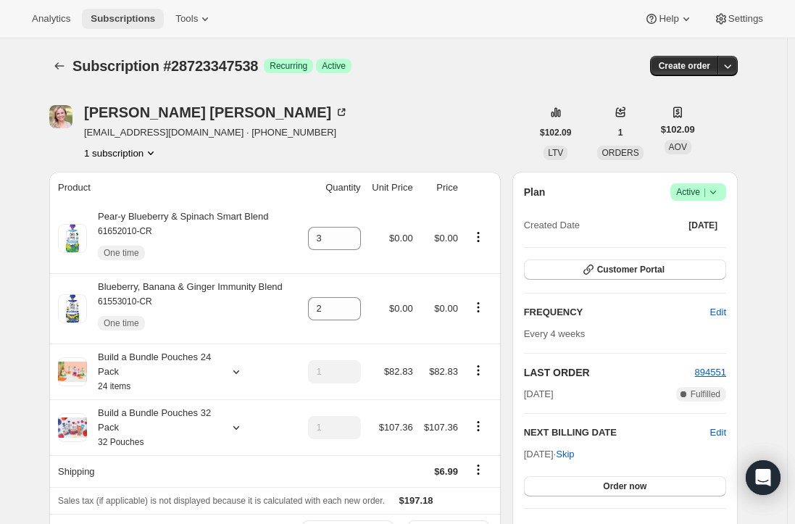
click at [119, 20] on span "Subscriptions" at bounding box center [123, 19] width 64 height 12
